Goal: Find contact information: Find contact information

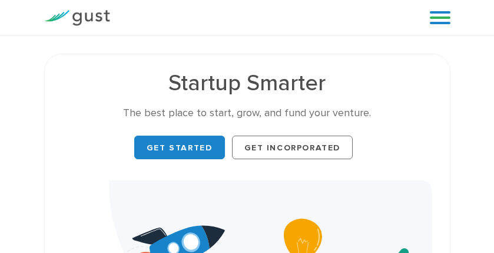
click at [441, 18] on link at bounding box center [440, 18] width 21 height 18
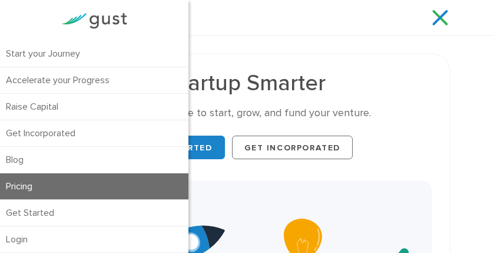
click at [90, 183] on link "Pricing" at bounding box center [94, 186] width 188 height 26
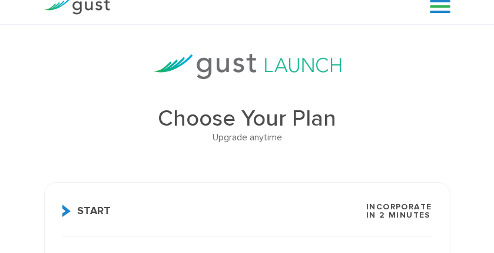
scroll to position [12, 0]
click at [434, 10] on link at bounding box center [440, 6] width 21 height 18
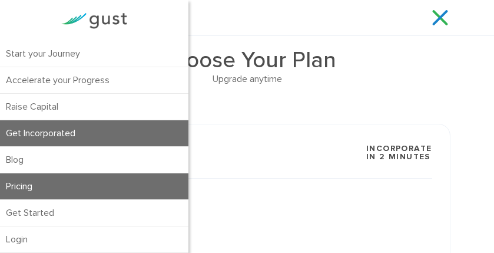
scroll to position [70, 0]
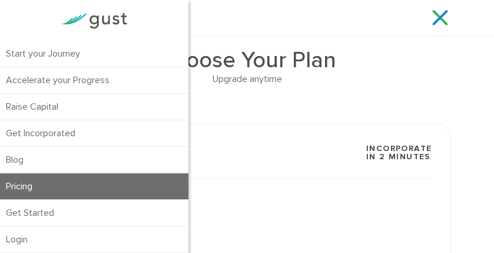
click at [283, 171] on h3 "Start Incorporate in 2 Minutes" at bounding box center [247, 160] width 370 height 37
click at [436, 16] on link at bounding box center [440, 18] width 21 height 18
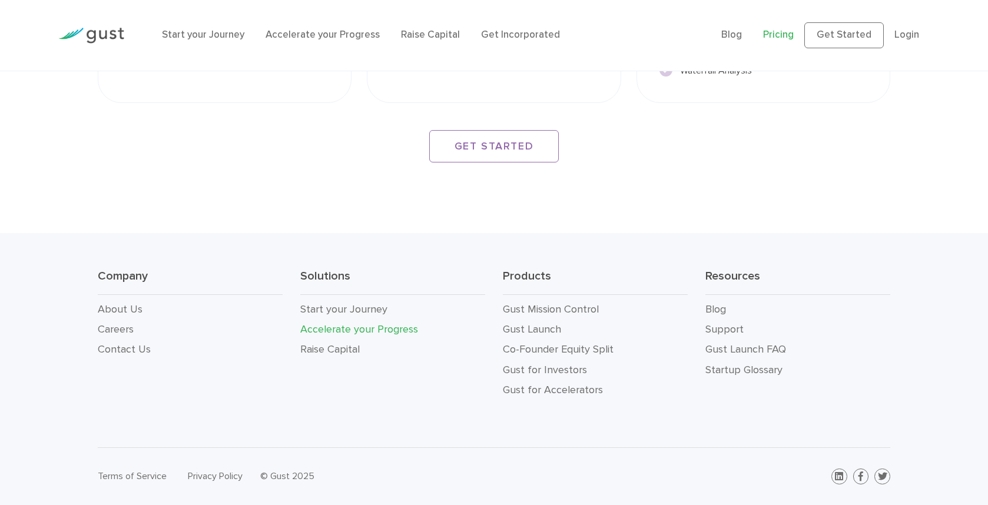
scroll to position [2202, 0]
click at [140, 252] on link "Contact Us" at bounding box center [124, 349] width 53 height 12
